Goal: Transaction & Acquisition: Purchase product/service

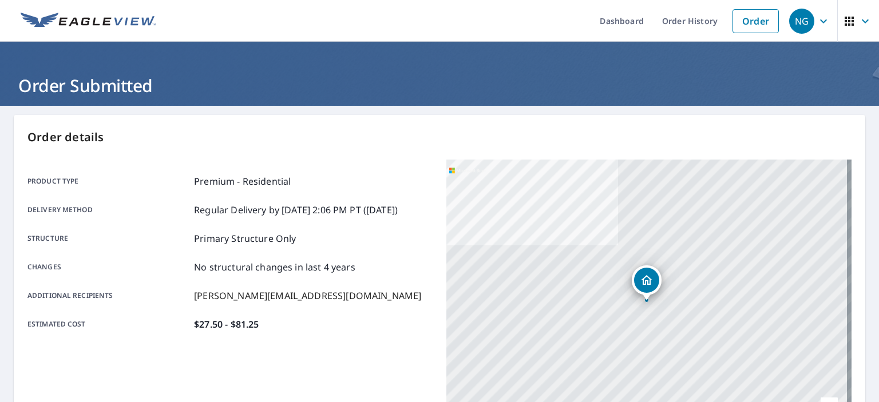
scroll to position [57, 0]
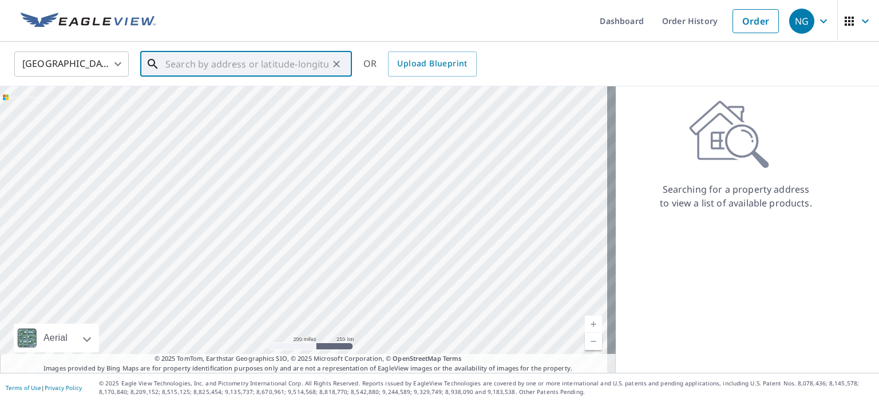
click at [236, 59] on input "text" at bounding box center [246, 64] width 163 height 32
paste input "[STREET_ADDRESS][PERSON_NAME]"
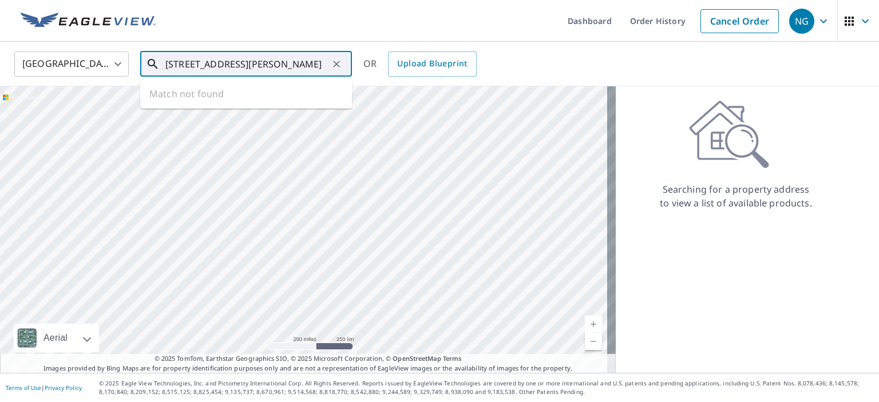
scroll to position [0, 40]
click at [201, 90] on span "[STREET_ADDRESS]" at bounding box center [253, 97] width 180 height 14
type input "[STREET_ADDRESS][PERSON_NAME]"
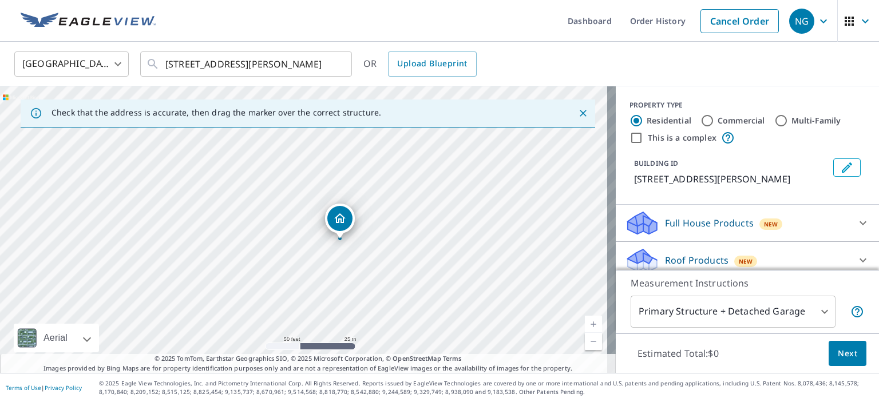
click at [670, 315] on body "NG NG Dashboard Order History Cancel Order NG [GEOGRAPHIC_DATA] [GEOGRAPHIC_DAT…" at bounding box center [439, 201] width 879 height 402
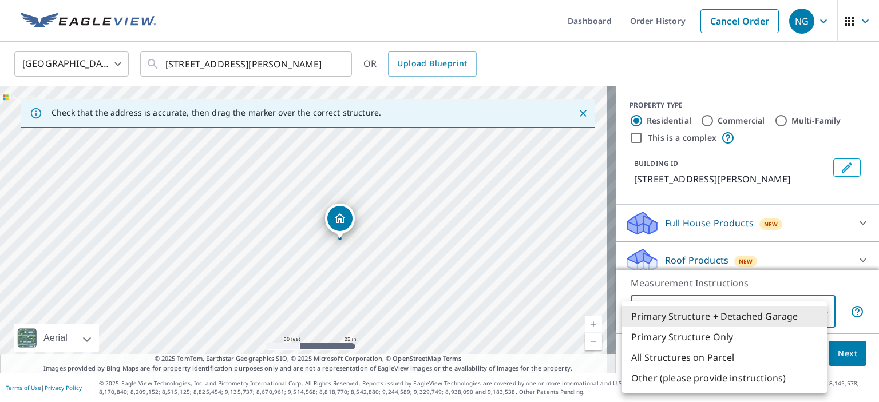
click at [669, 336] on li "Primary Structure Only" at bounding box center [724, 337] width 205 height 21
type input "2"
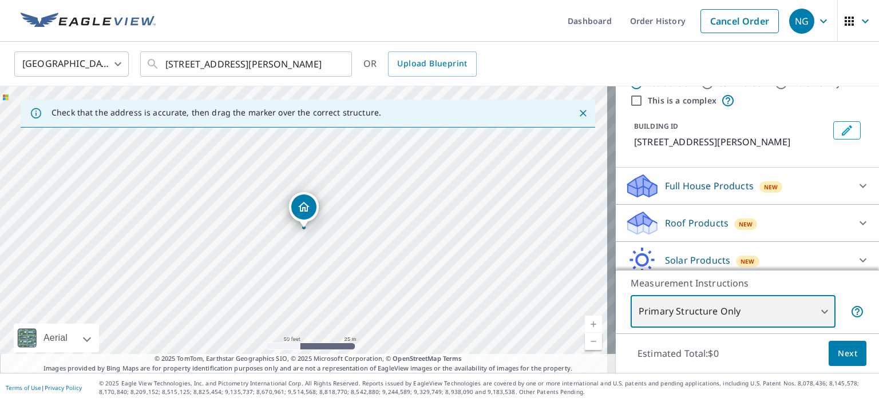
scroll to position [57, 0]
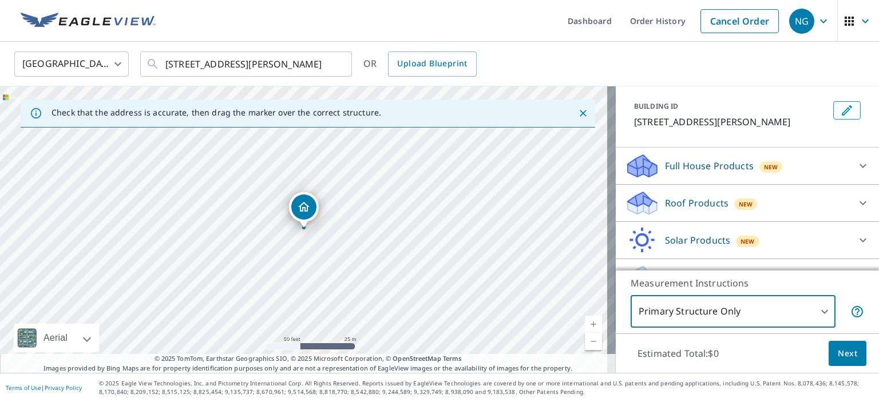
click at [693, 173] on p "Full House Products" at bounding box center [709, 166] width 89 height 14
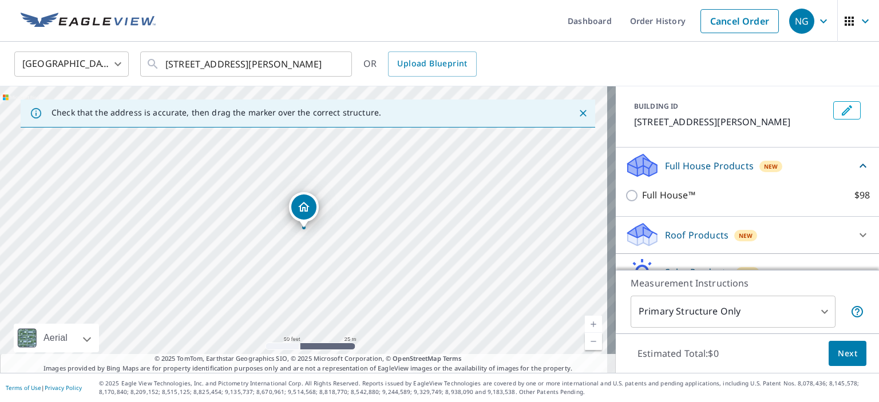
click at [686, 242] on p "Roof Products" at bounding box center [696, 235] width 63 height 14
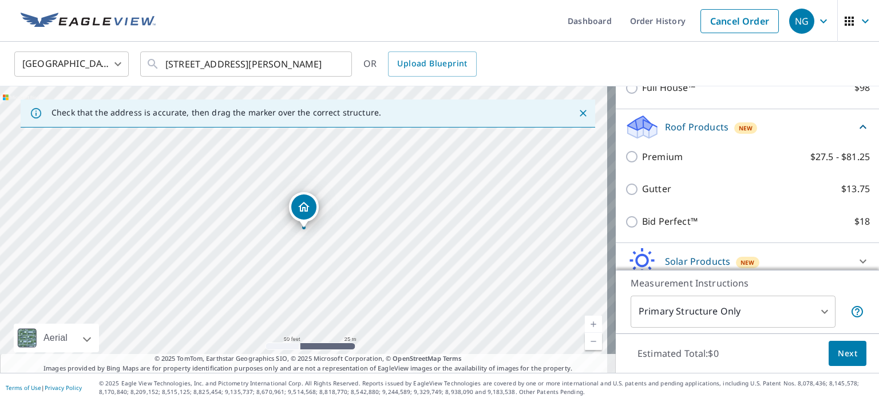
scroll to position [172, 0]
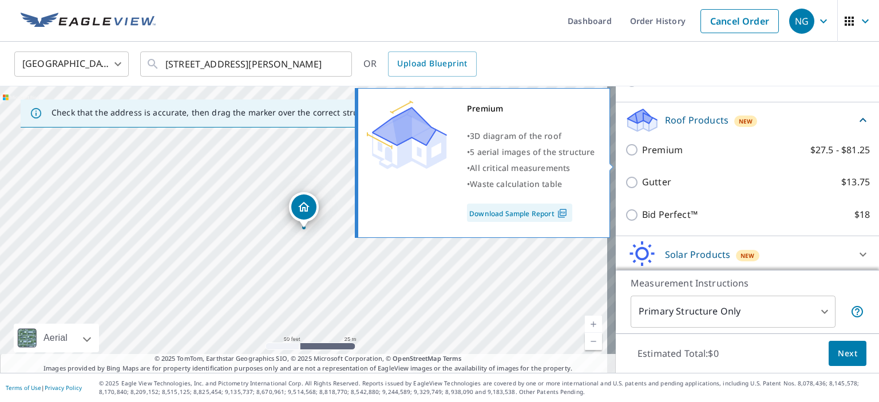
click at [646, 157] on p "Premium" at bounding box center [662, 150] width 41 height 14
click at [642, 157] on input "Premium $27.5 - $81.25" at bounding box center [633, 150] width 17 height 14
checkbox input "true"
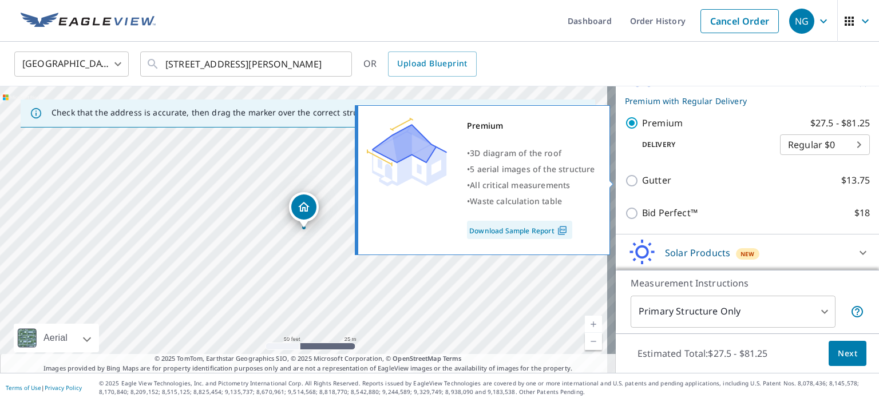
scroll to position [267, 0]
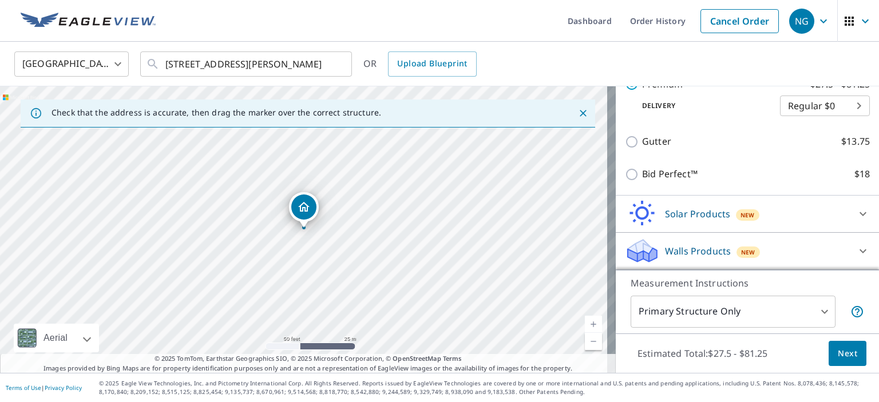
click at [837, 350] on span "Next" at bounding box center [846, 354] width 19 height 14
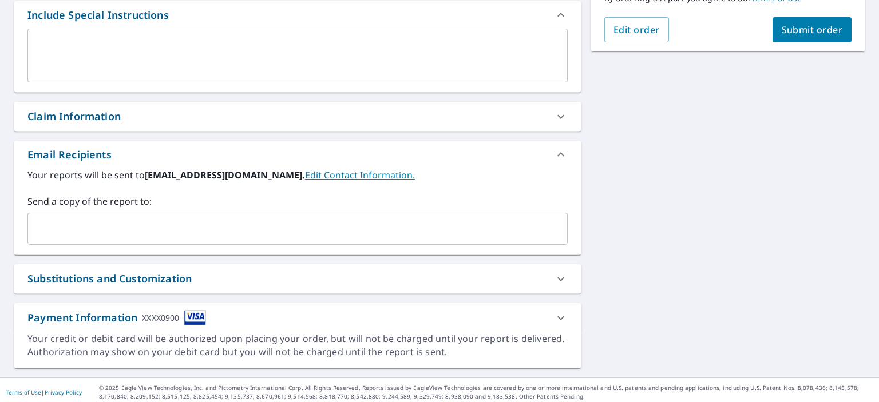
scroll to position [317, 0]
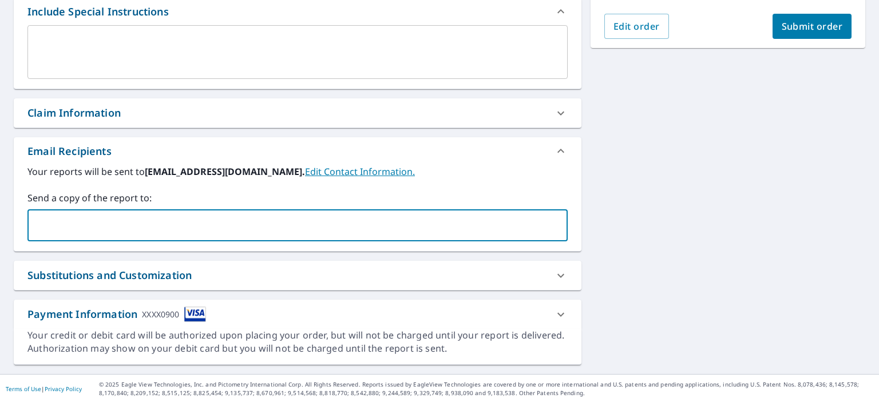
click at [113, 235] on input "text" at bounding box center [289, 226] width 513 height 22
type input "[PERSON_NAME][EMAIL_ADDRESS][DOMAIN_NAME]"
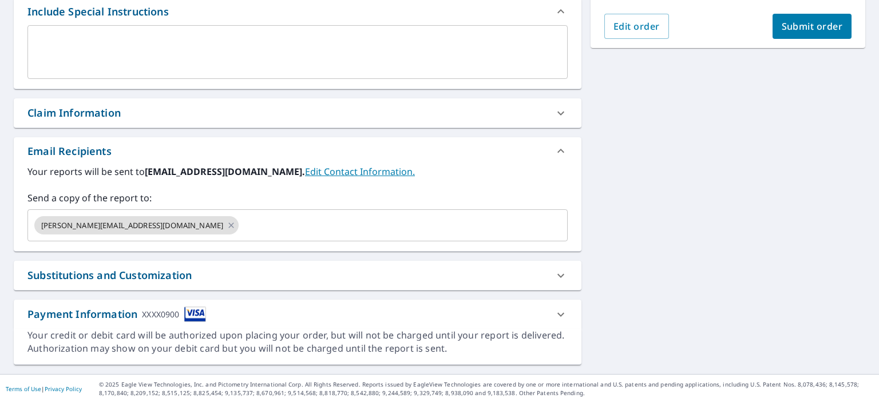
click at [133, 272] on div "Substitutions and Customization" at bounding box center [109, 275] width 164 height 15
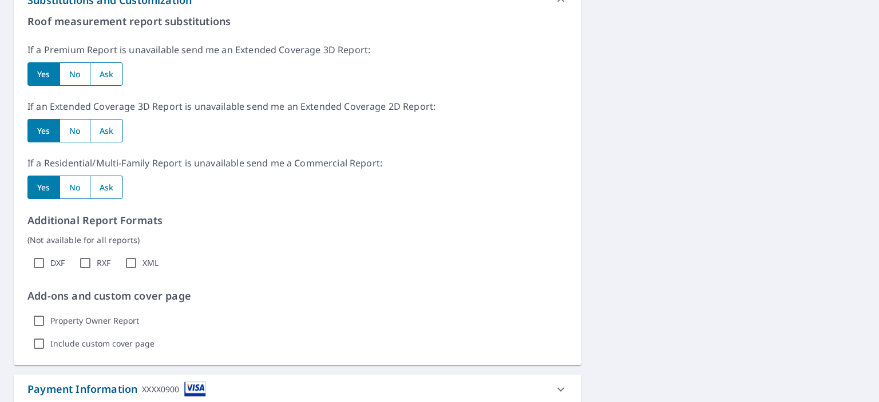
scroll to position [660, 0]
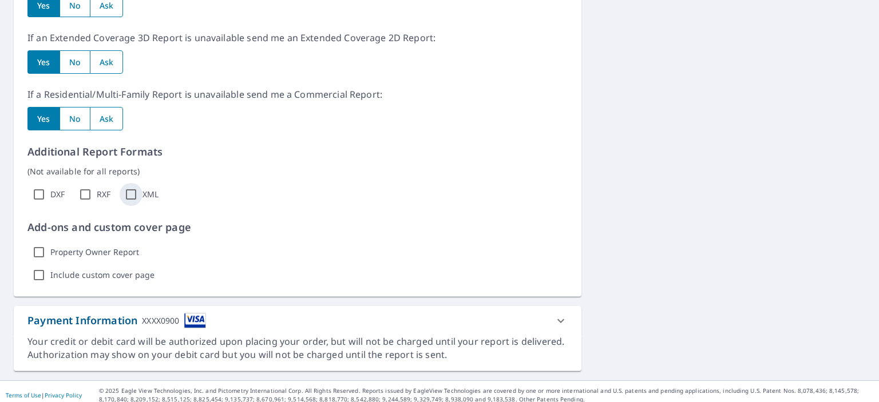
click at [138, 192] on input "XML" at bounding box center [131, 194] width 23 height 23
checkbox input "true"
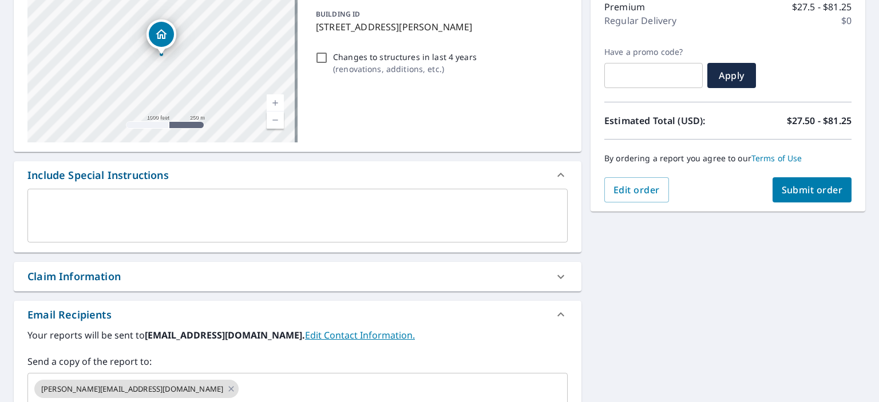
scroll to position [145, 0]
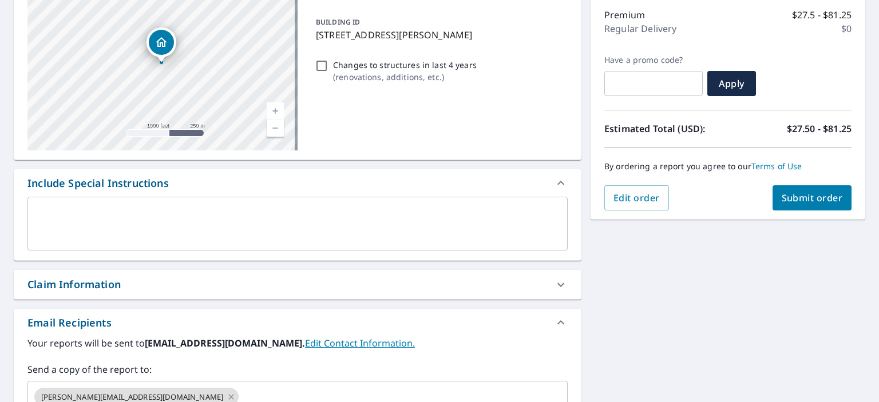
click at [817, 209] on button "Submit order" at bounding box center [812, 197] width 80 height 25
